Goal: Task Accomplishment & Management: Manage account settings

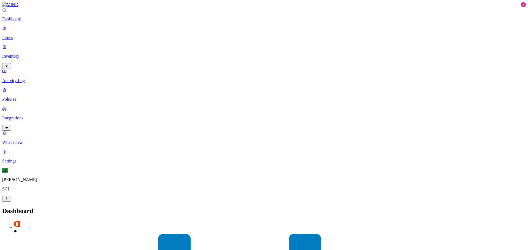
click at [29, 183] on p "[PERSON_NAME]" at bounding box center [264, 180] width 524 height 5
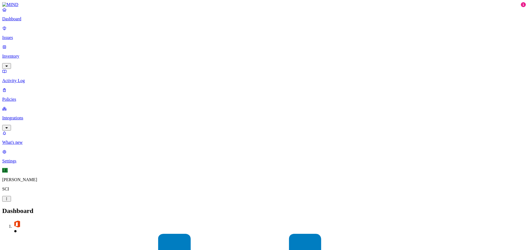
click at [20, 164] on p "Settings" at bounding box center [264, 161] width 524 height 5
